Goal: Transaction & Acquisition: Purchase product/service

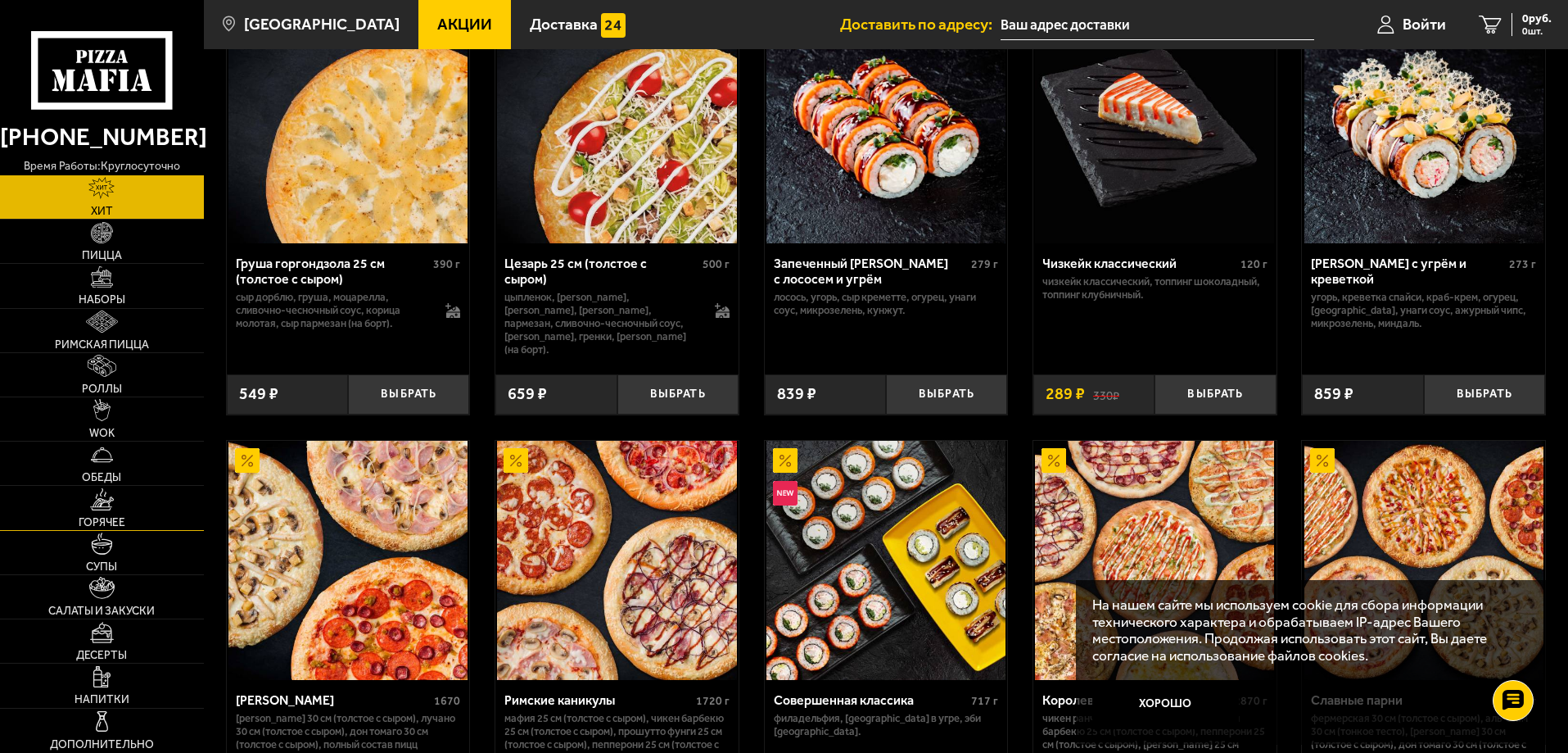
scroll to position [737, 0]
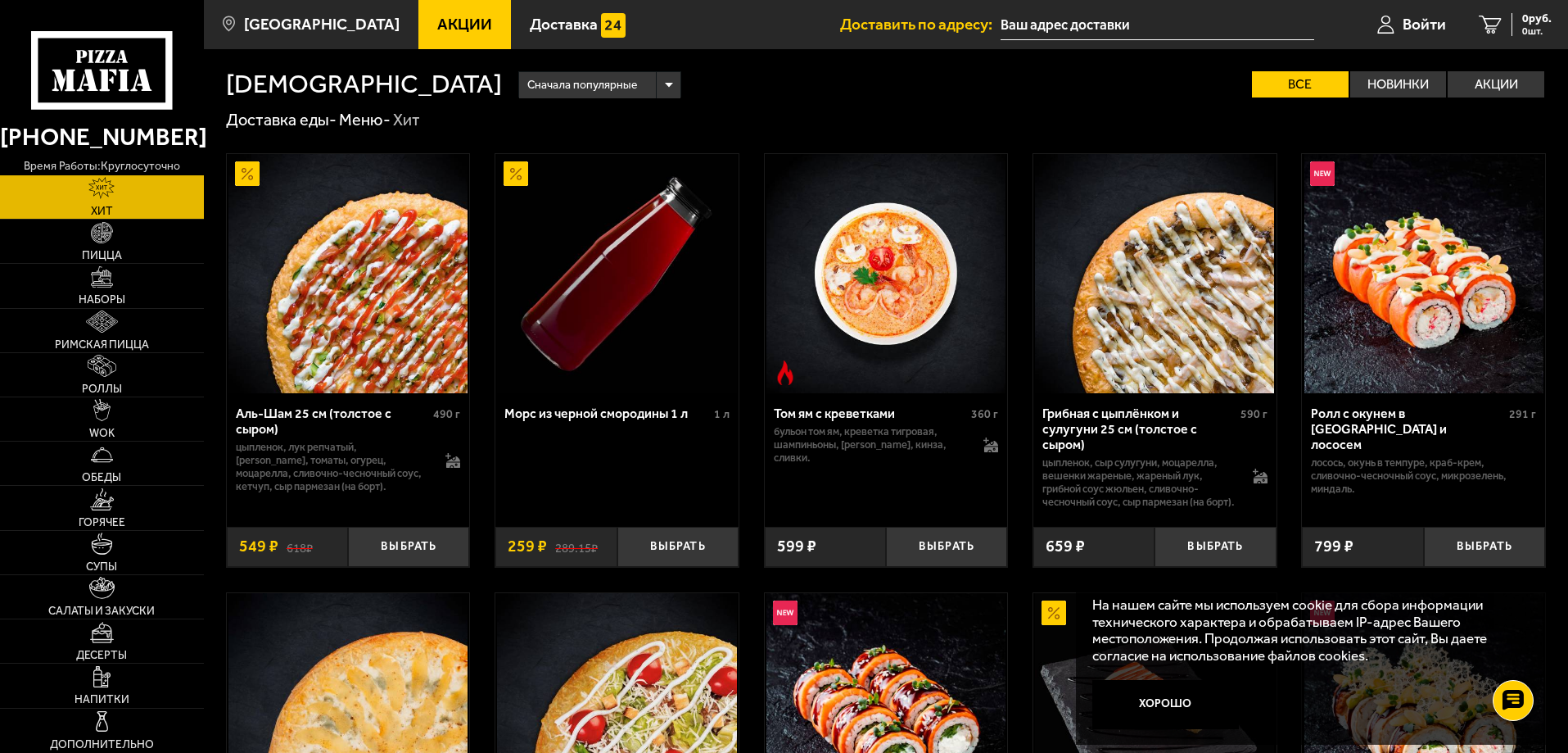
click at [460, 26] on span "Акции" at bounding box center [464, 24] width 55 height 16
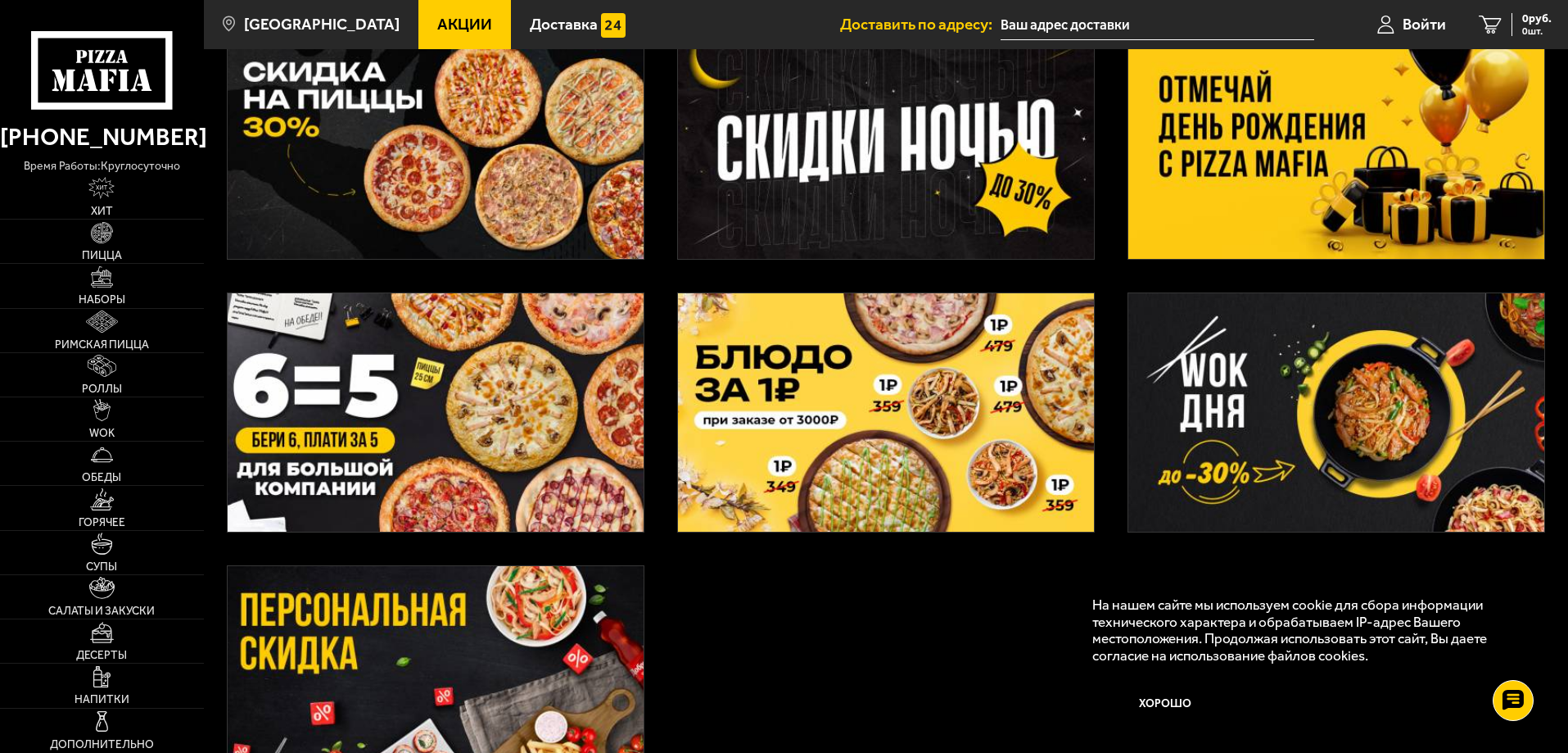
scroll to position [410, 0]
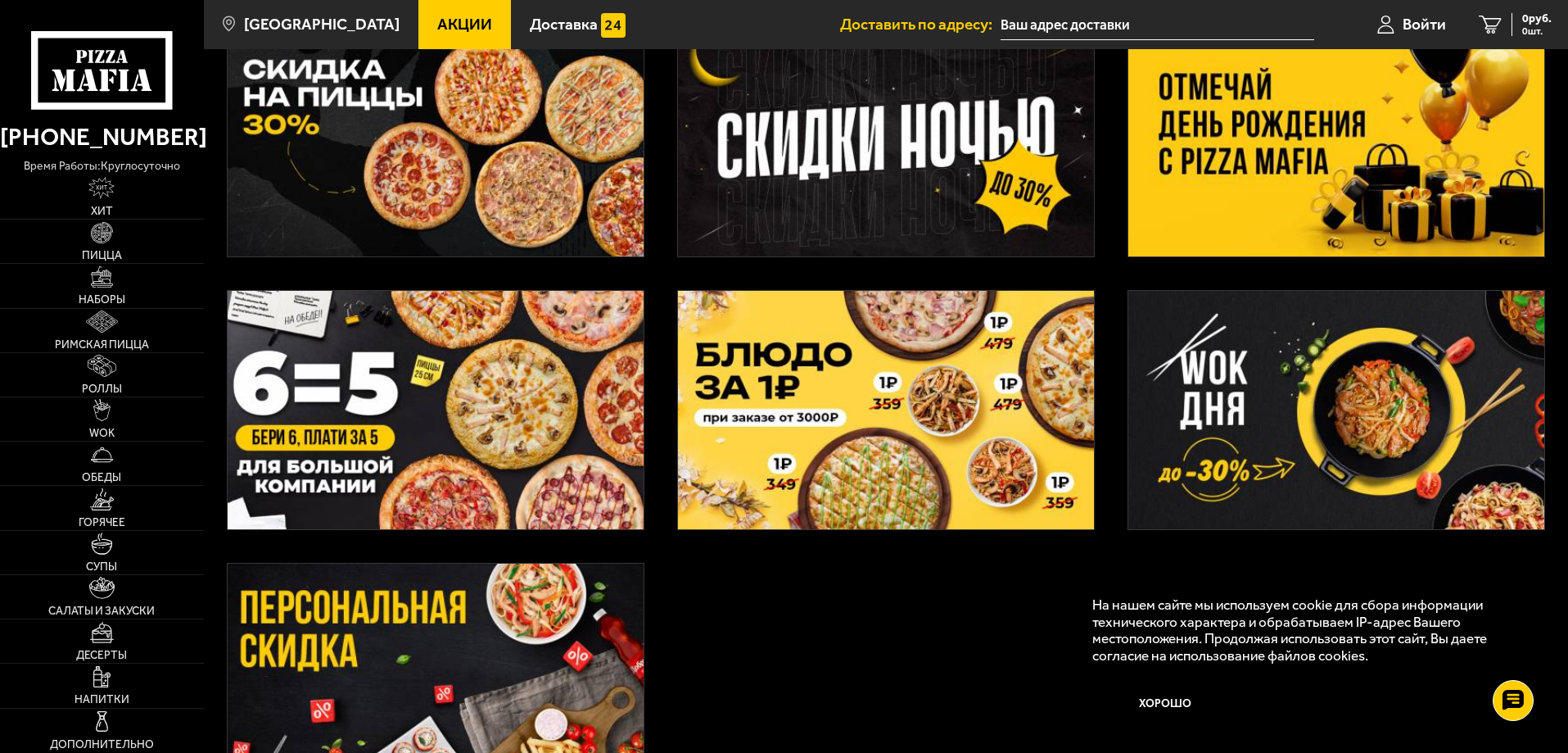
click at [1296, 191] on img at bounding box center [1336, 137] width 416 height 239
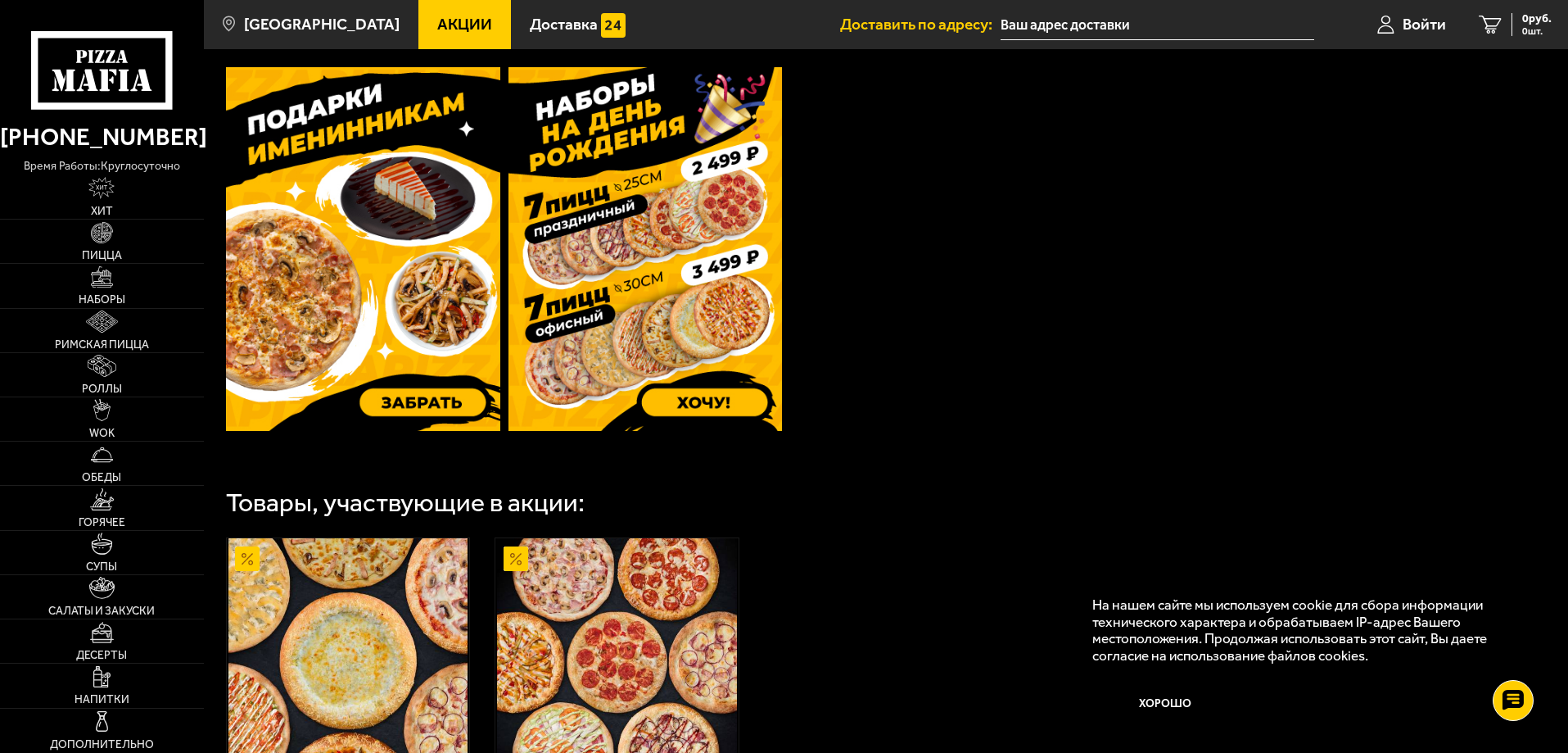
scroll to position [491, 0]
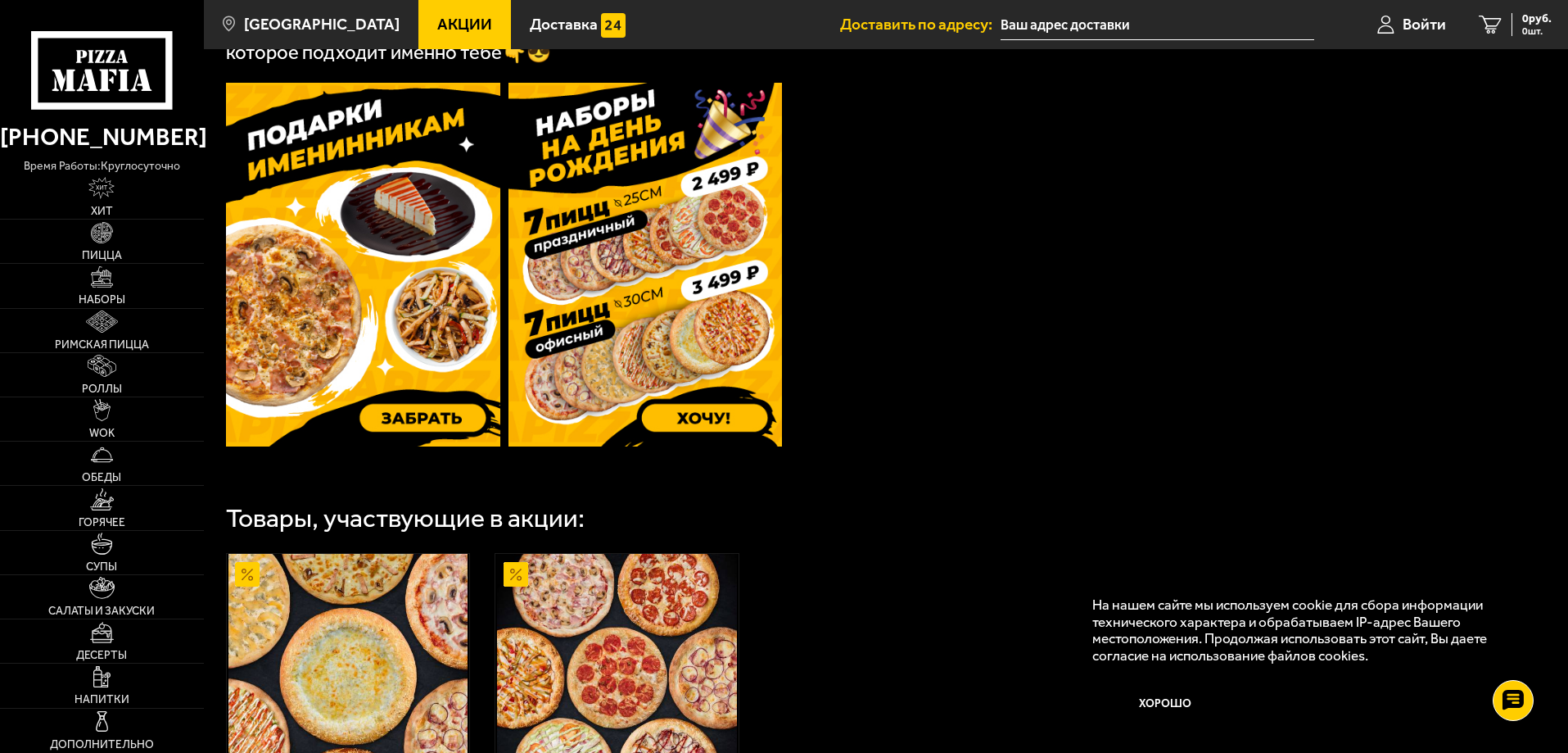
click at [664, 297] on img at bounding box center [645, 265] width 274 height 364
click at [426, 416] on img at bounding box center [363, 265] width 274 height 364
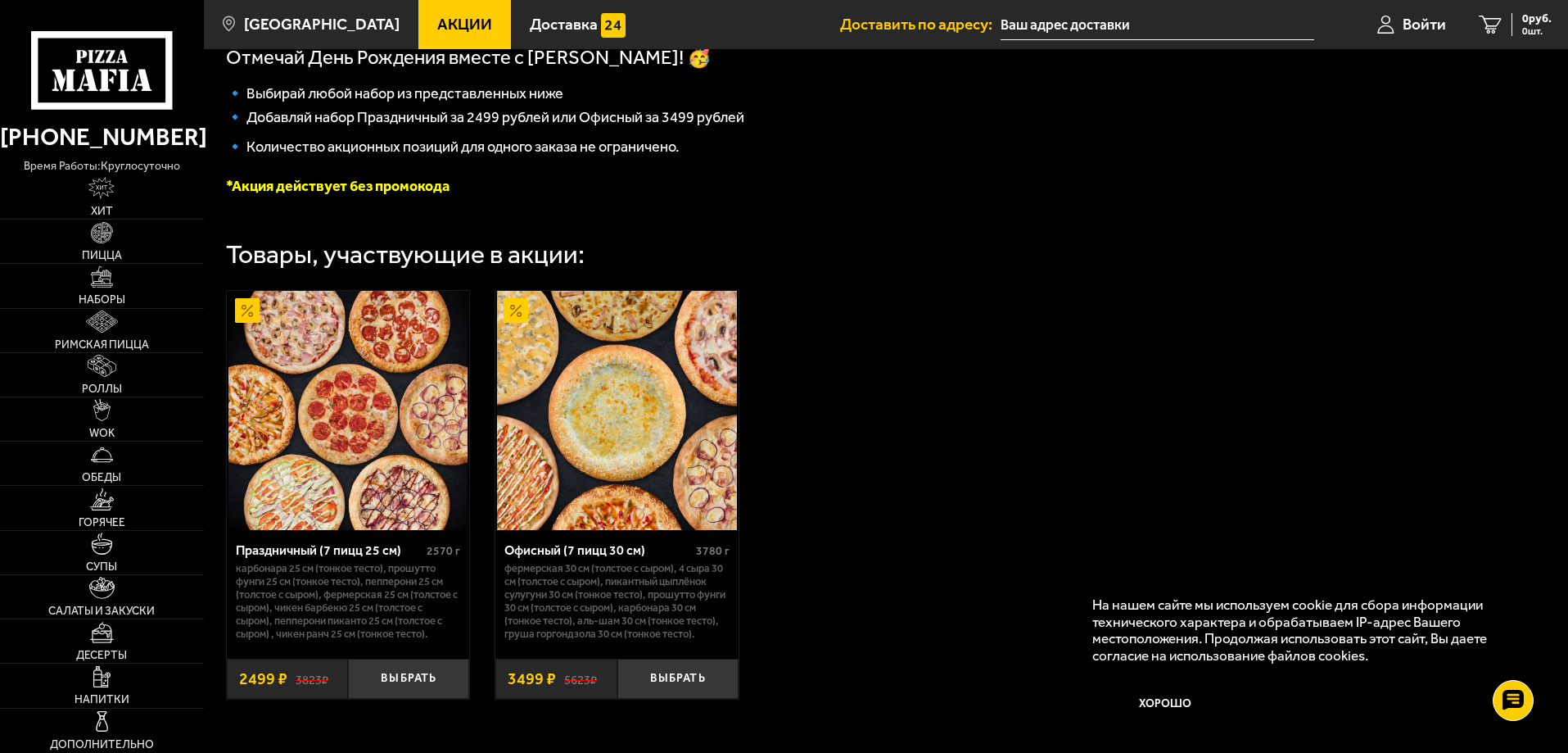
scroll to position [510, 0]
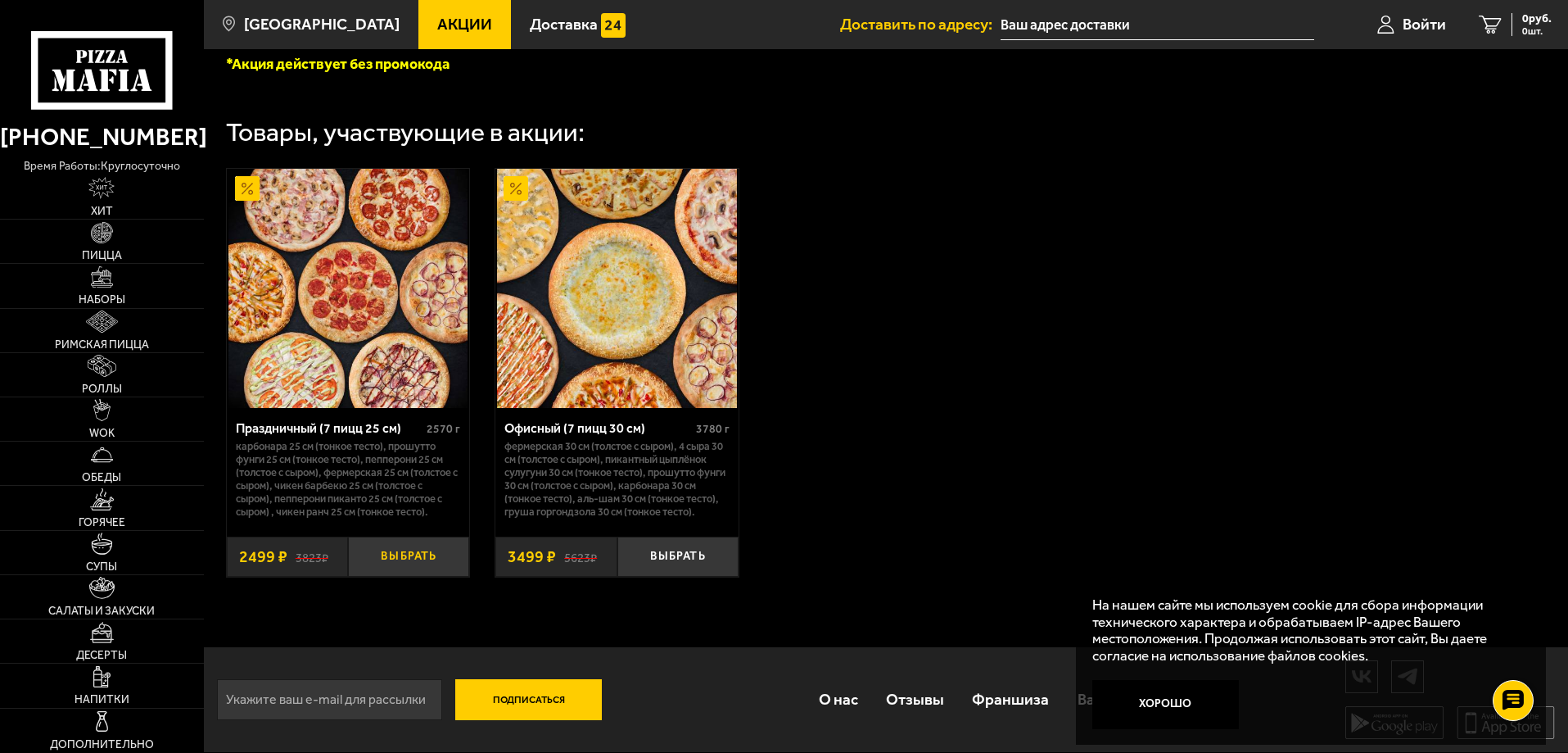
click at [421, 555] on button "Выбрать" at bounding box center [409, 556] width 121 height 40
click at [1509, 33] on span "1 шт." at bounding box center [1526, 31] width 49 height 10
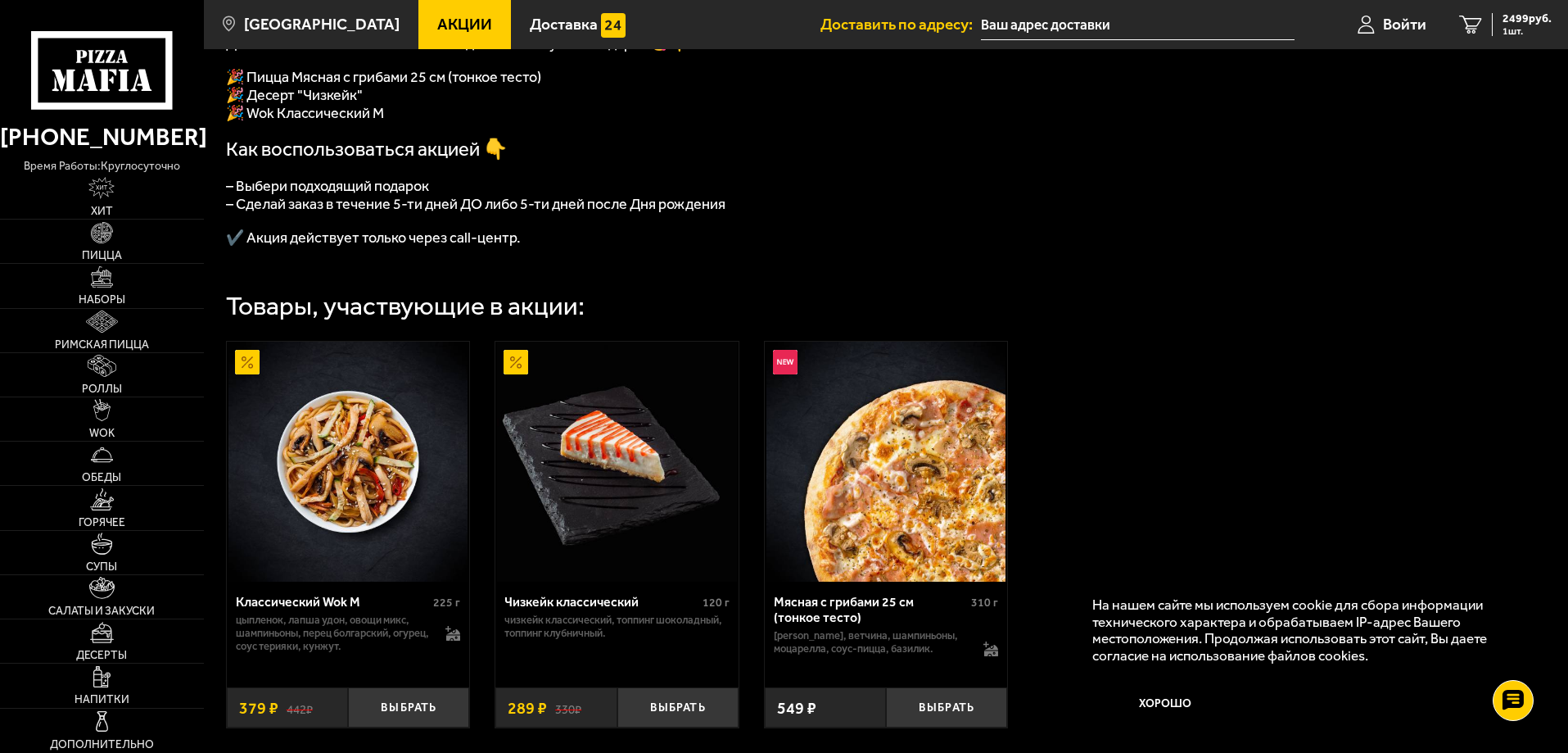
scroll to position [174, 0]
